Goal: Navigation & Orientation: Find specific page/section

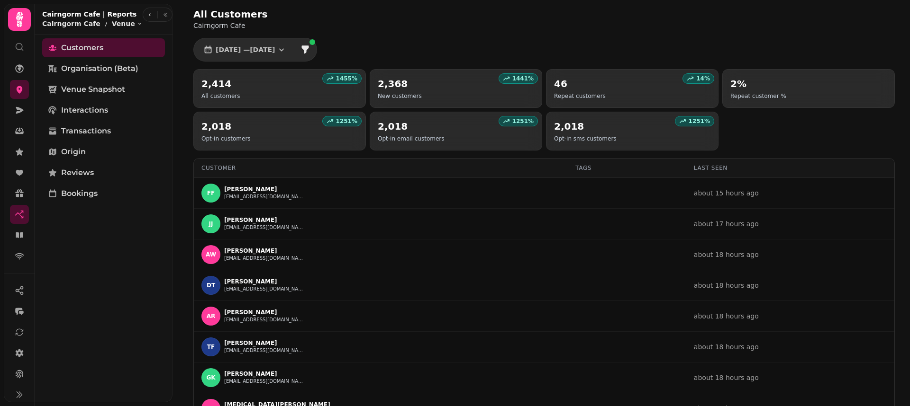
select select "**"
click at [16, 196] on icon at bounding box center [19, 193] width 9 height 9
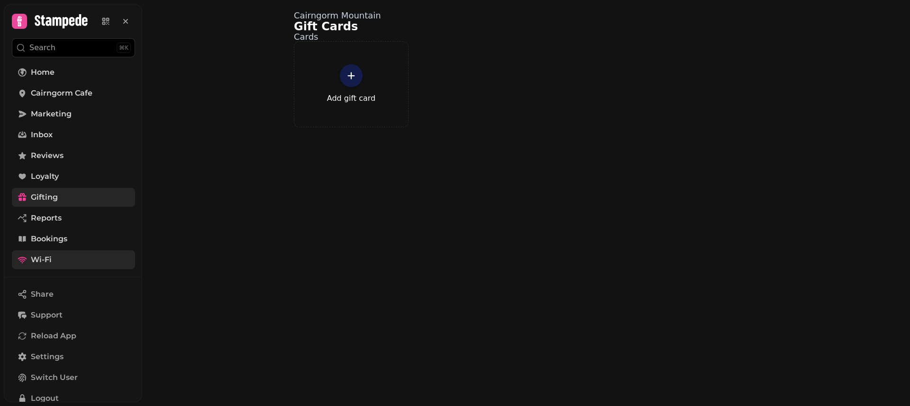
click at [53, 264] on link "Wi-Fi" at bounding box center [73, 260] width 123 height 19
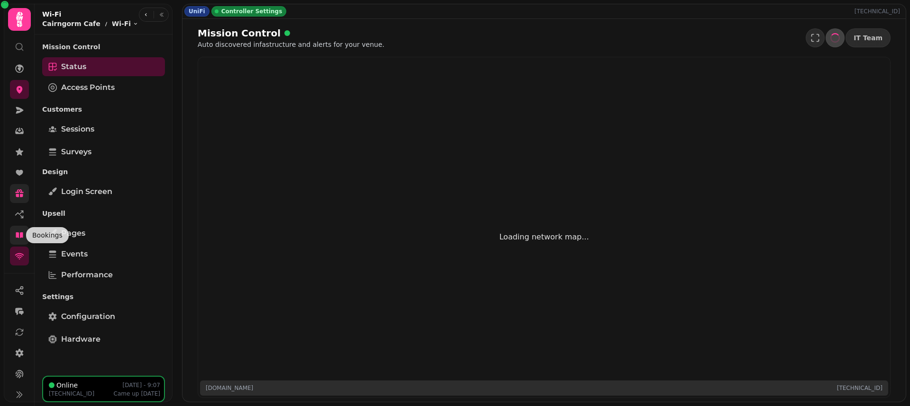
click at [21, 236] on icon at bounding box center [19, 236] width 7 height 6
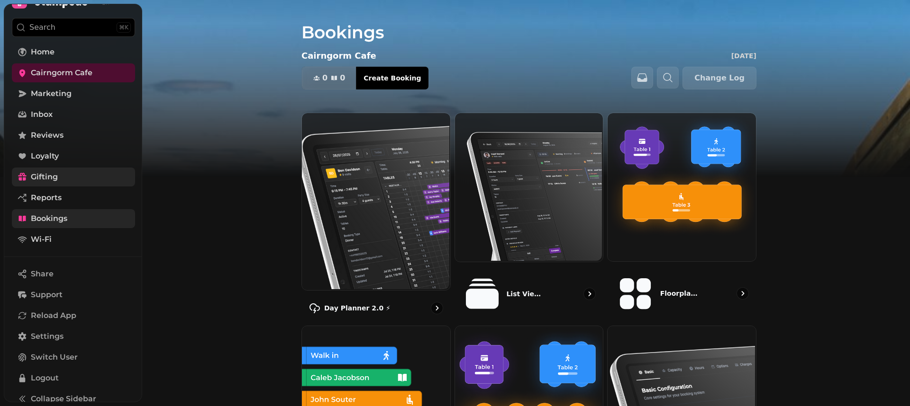
scroll to position [21, 0]
click at [71, 95] on link "Marketing" at bounding box center [73, 93] width 123 height 19
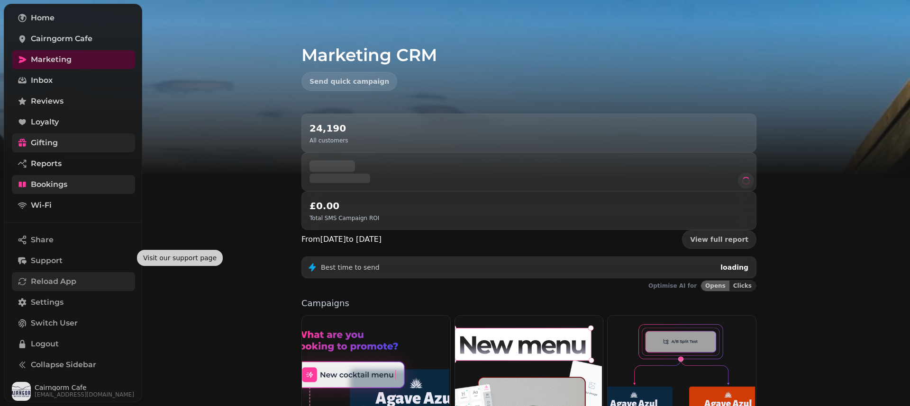
scroll to position [57, 0]
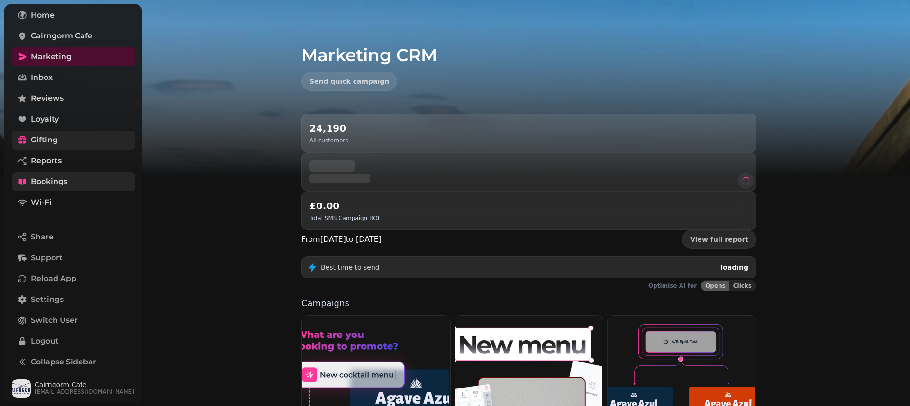
click at [66, 189] on link "Bookings" at bounding box center [73, 181] width 123 height 19
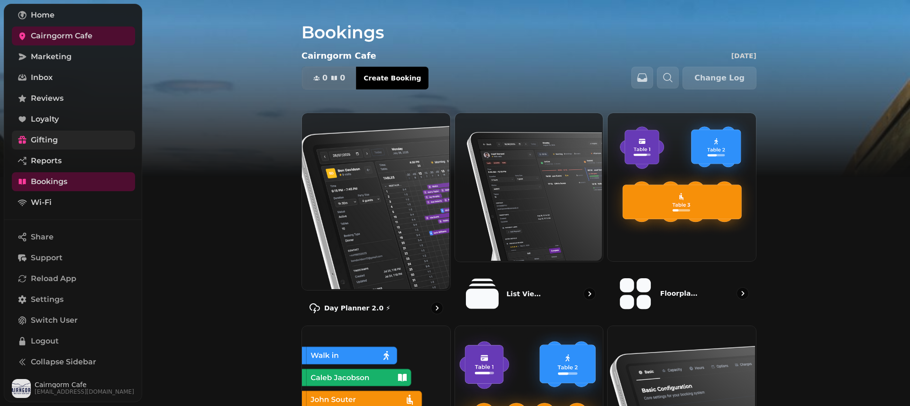
click at [72, 137] on link "Gifting" at bounding box center [73, 140] width 123 height 19
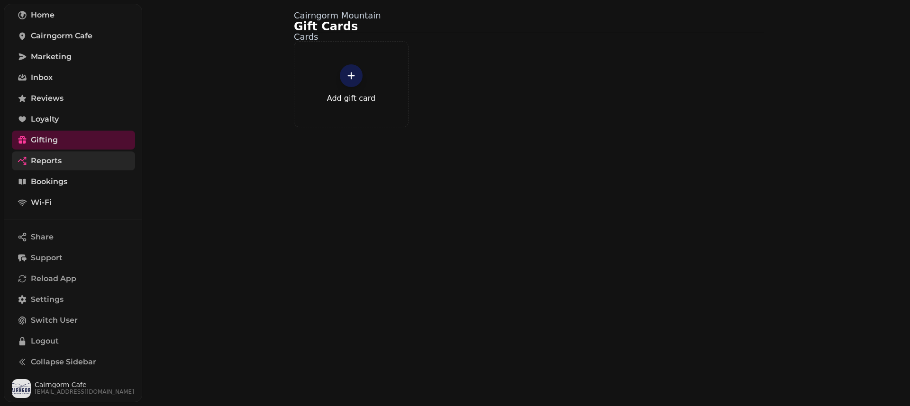
click at [69, 159] on link "Reports" at bounding box center [73, 161] width 123 height 19
select select "**"
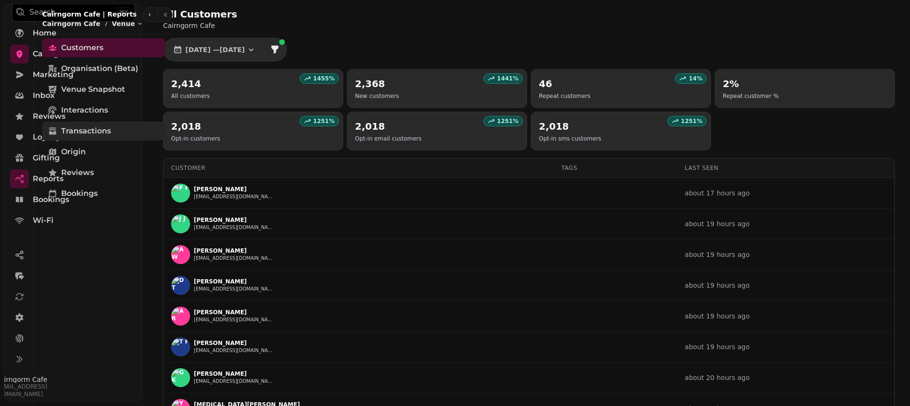
scroll to position [33, 0]
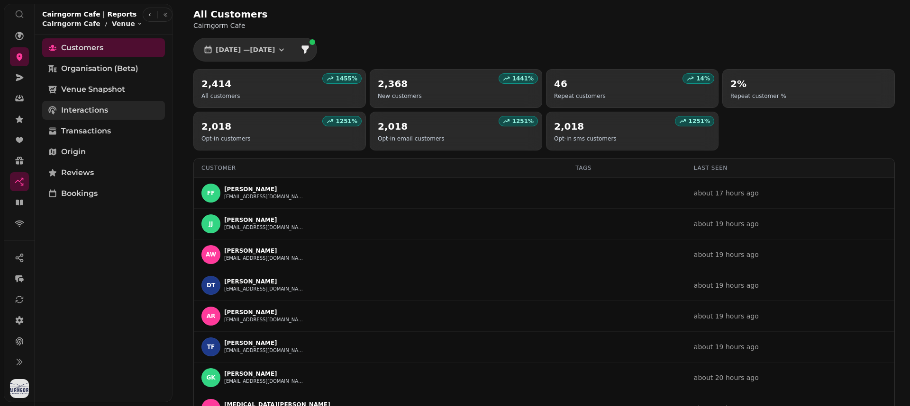
click at [70, 109] on span "Interactions" at bounding box center [84, 110] width 47 height 11
select select "**"
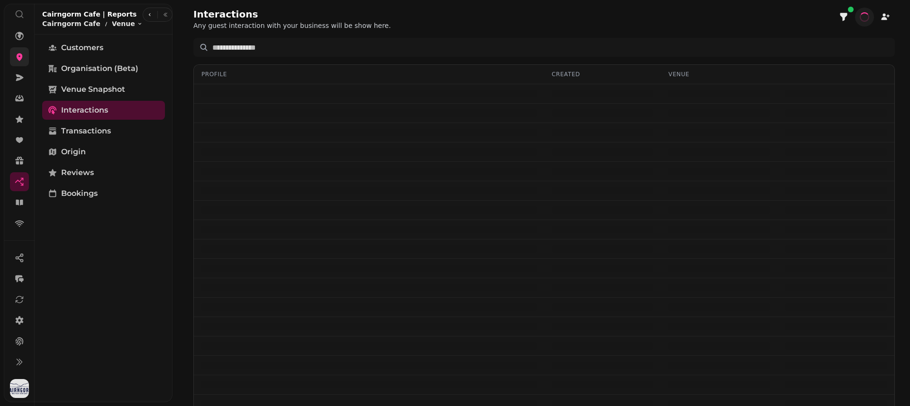
click at [15, 50] on link at bounding box center [19, 56] width 19 height 19
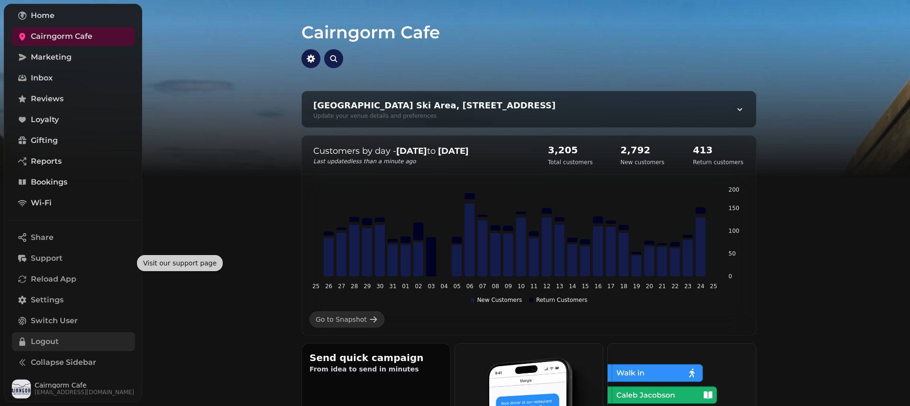
scroll to position [57, 0]
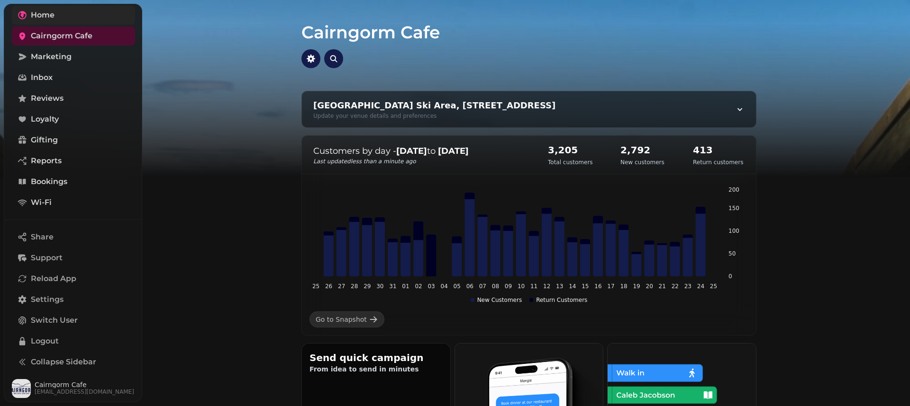
click at [84, 17] on link "Home" at bounding box center [73, 15] width 123 height 19
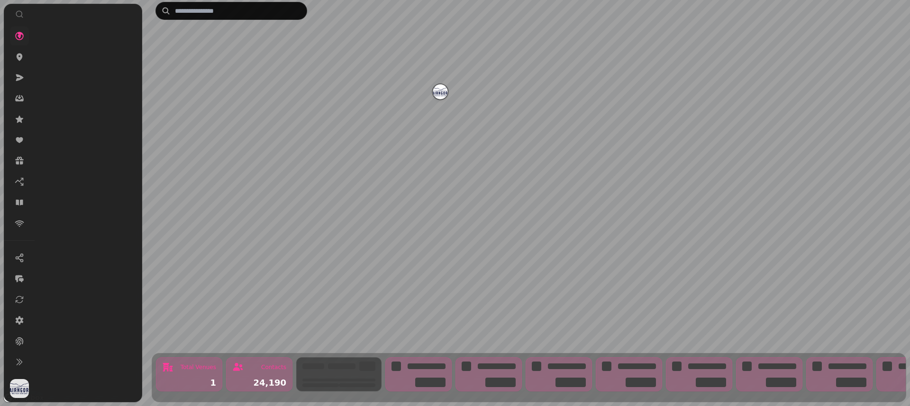
scroll to position [33, 0]
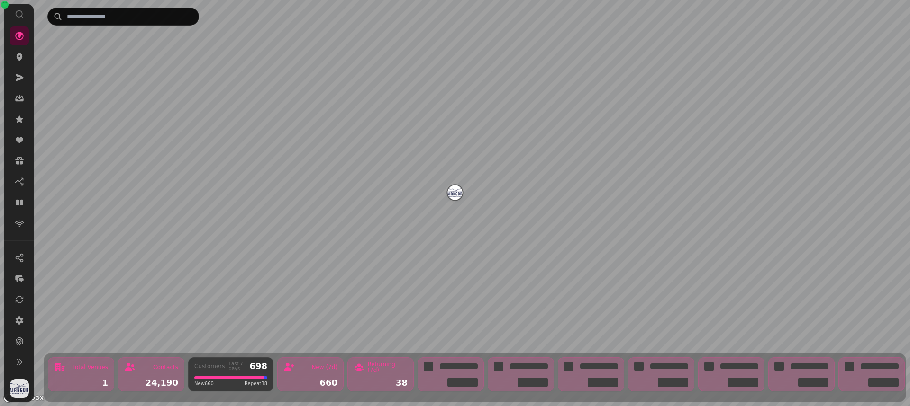
click at [457, 198] on img "Cairngorm Cafe" at bounding box center [454, 192] width 15 height 15
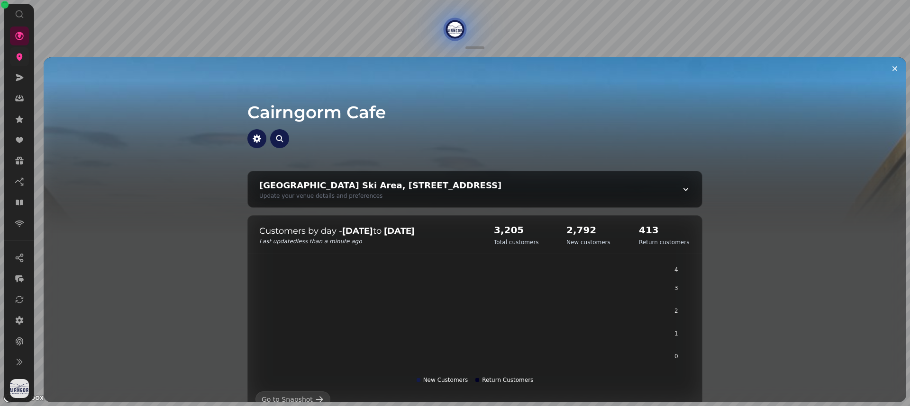
click at [24, 57] on link at bounding box center [19, 56] width 19 height 19
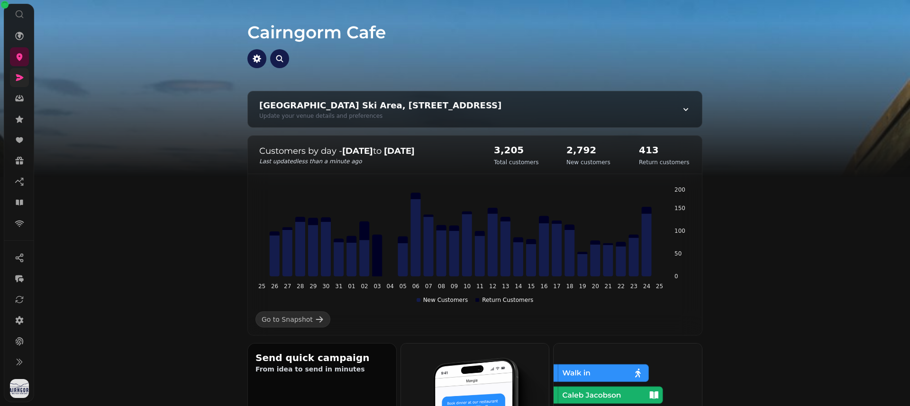
click at [26, 79] on link at bounding box center [19, 77] width 19 height 19
